Goal: Task Accomplishment & Management: Use online tool/utility

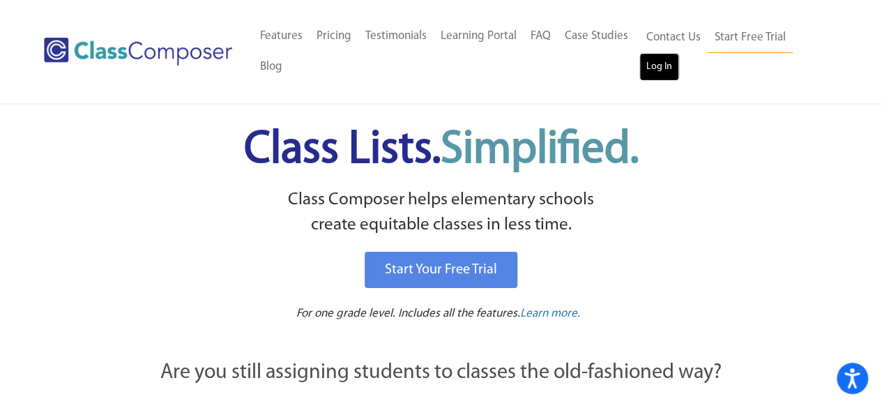
click at [662, 65] on link "Log In" at bounding box center [659, 67] width 40 height 28
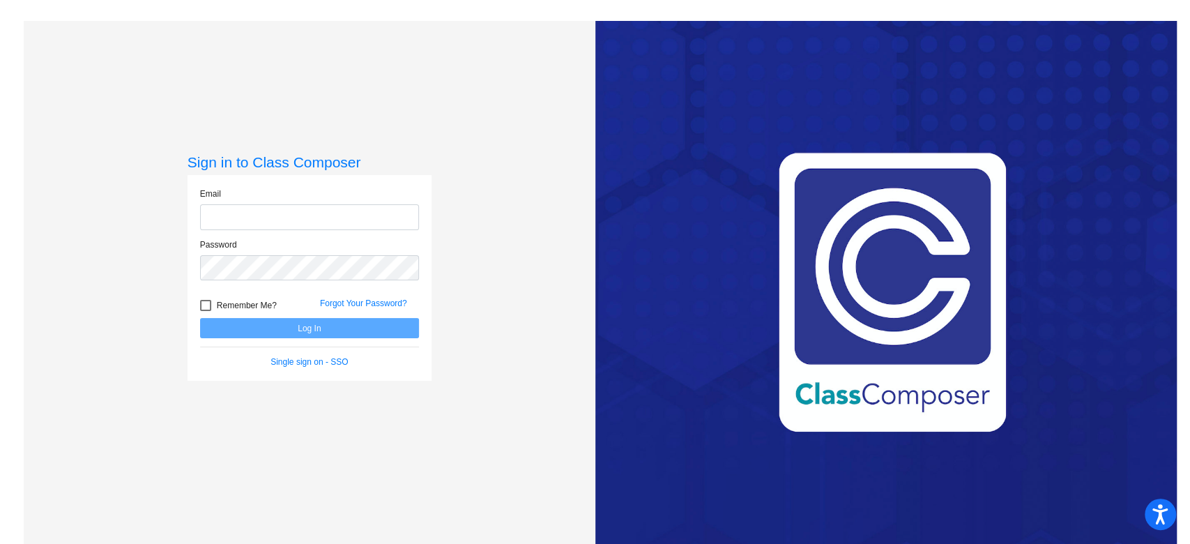
click at [317, 209] on input "email" at bounding box center [309, 217] width 219 height 26
type input "[PERSON_NAME][EMAIL_ADDRESS][DOMAIN_NAME]"
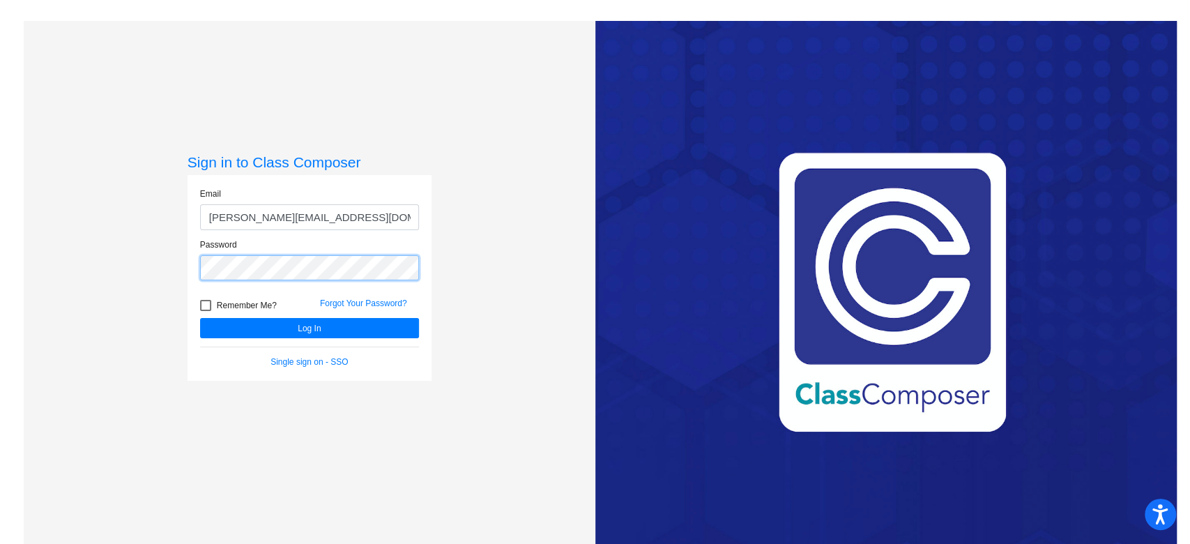
click at [200, 318] on button "Log In" at bounding box center [309, 328] width 219 height 20
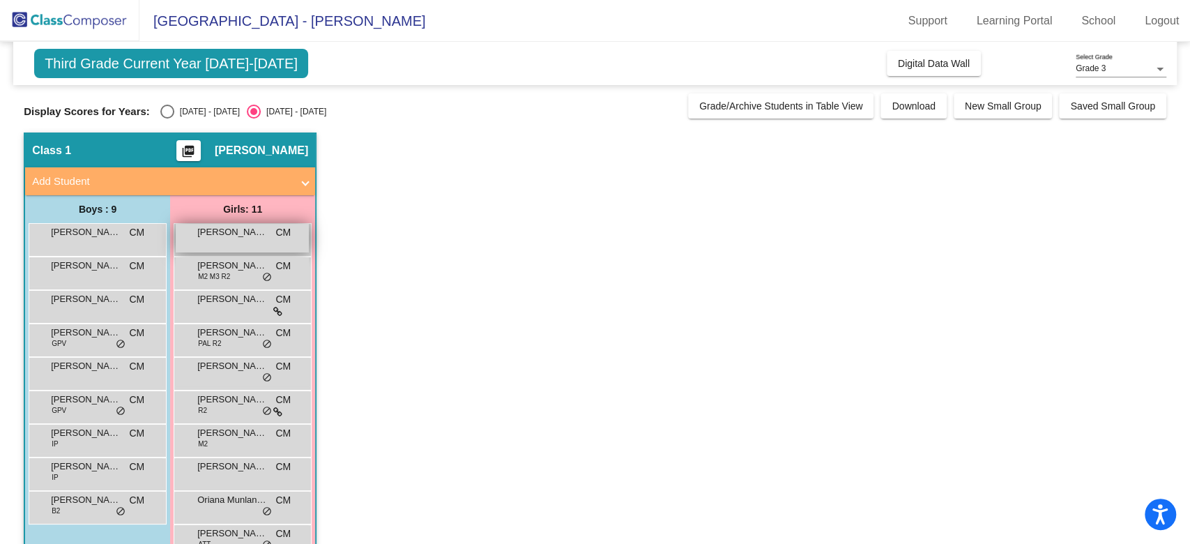
click at [216, 234] on span "[PERSON_NAME]" at bounding box center [232, 232] width 70 height 14
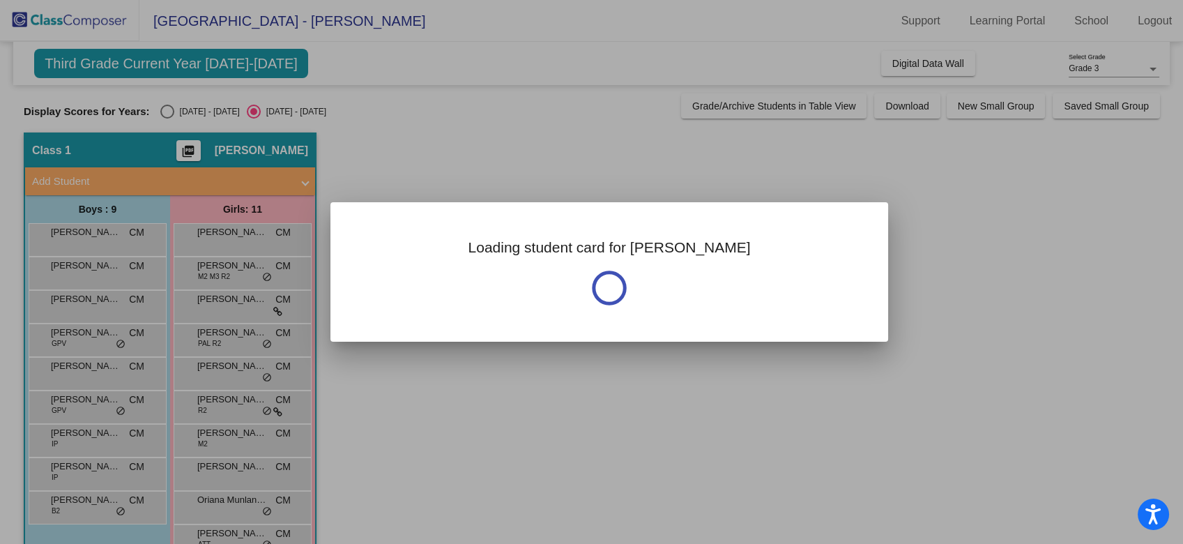
click at [227, 245] on div at bounding box center [591, 272] width 1183 height 544
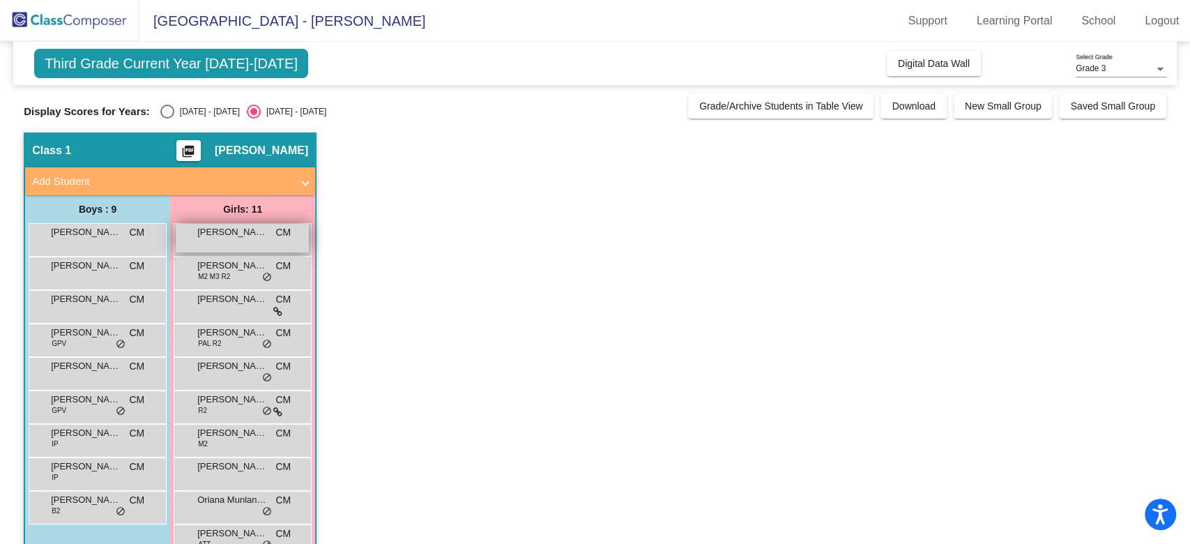
click at [205, 230] on span "[PERSON_NAME]" at bounding box center [232, 232] width 70 height 14
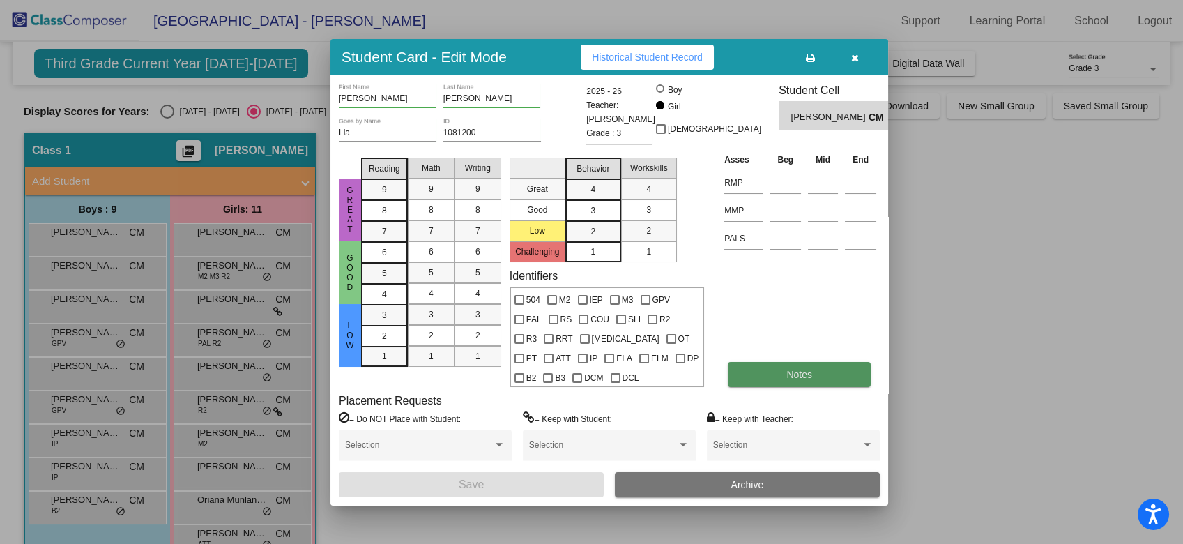
click at [761, 375] on button "Notes" at bounding box center [799, 374] width 143 height 25
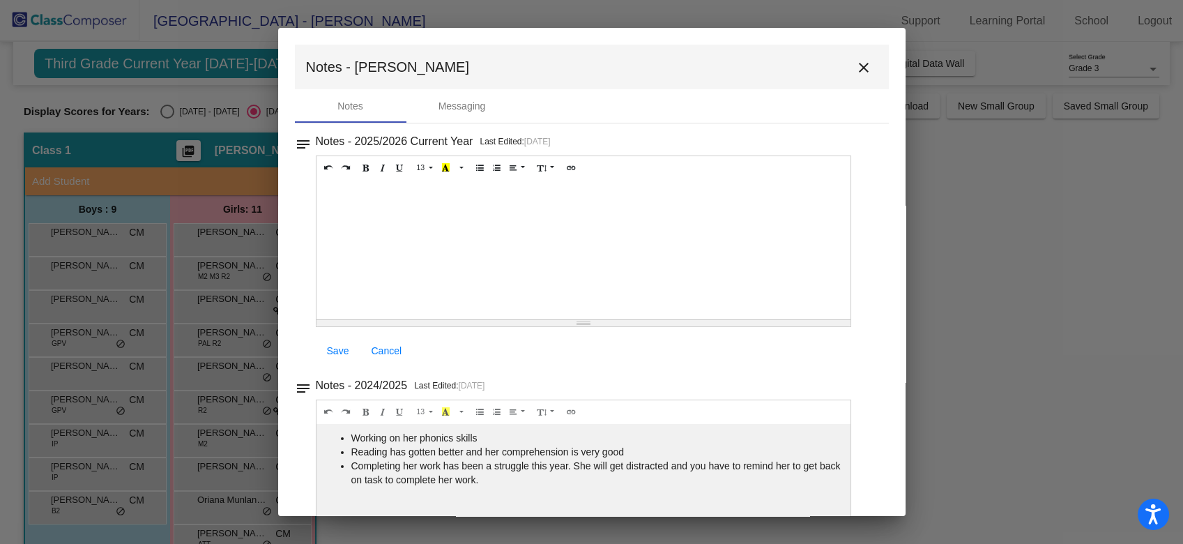
scroll to position [70, 0]
